Goal: Task Accomplishment & Management: Manage account settings

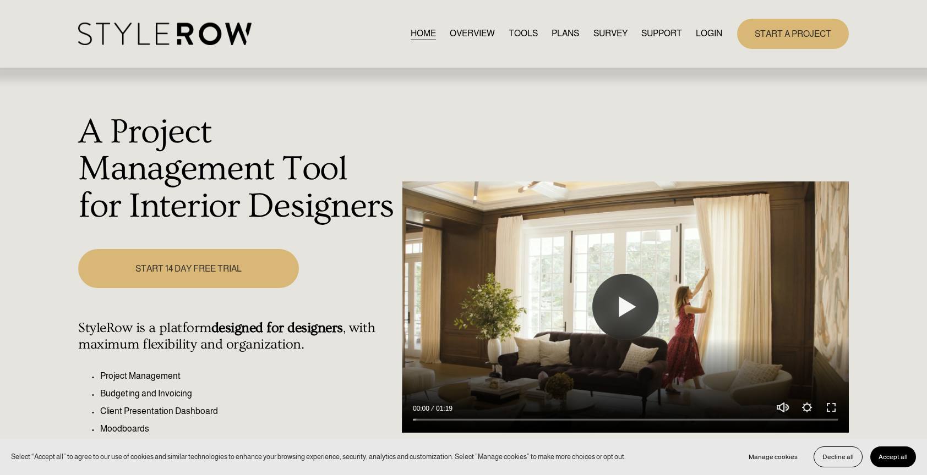
click at [713, 39] on link "LOGIN" at bounding box center [709, 33] width 26 height 15
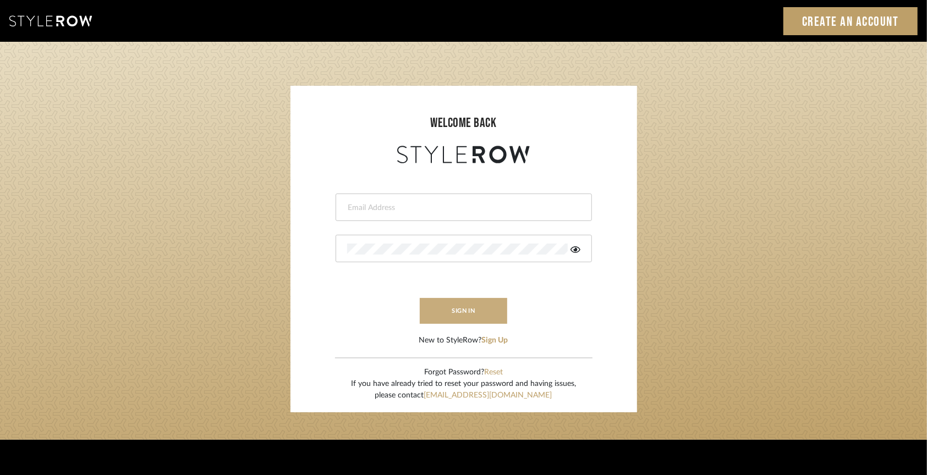
type input "[EMAIL_ADDRESS][DOMAIN_NAME]"
click at [472, 309] on button "sign in" at bounding box center [464, 311] width 88 height 26
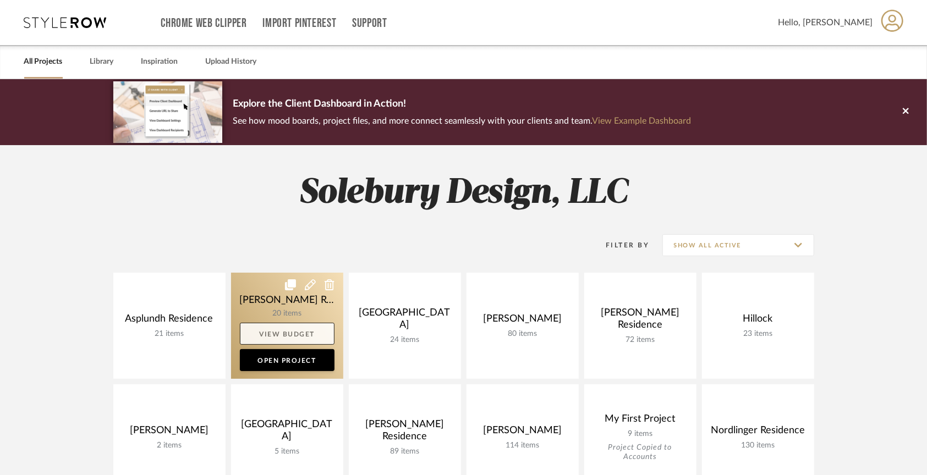
click at [287, 331] on link "View Budget" at bounding box center [287, 334] width 95 height 22
